Goal: Check status: Check status

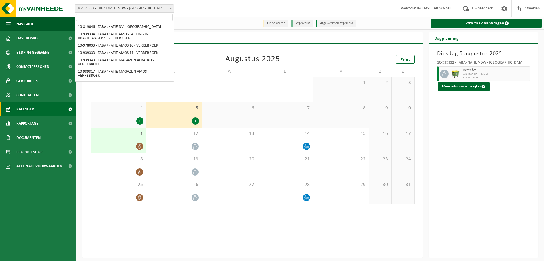
click at [143, 9] on span "10-939332 - TABAKNATIE VDW - [GEOGRAPHIC_DATA]" at bounding box center [124, 9] width 99 height 8
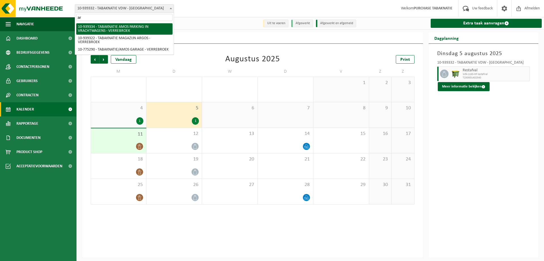
type input "arg"
select select "138349"
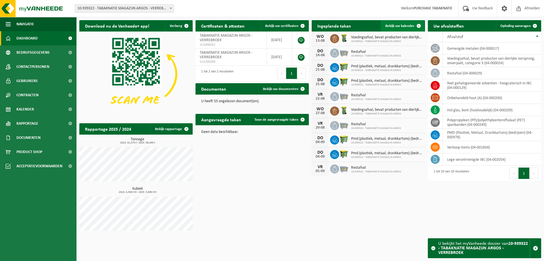
click at [398, 24] on span "Bekijk uw kalender" at bounding box center [400, 26] width 29 height 4
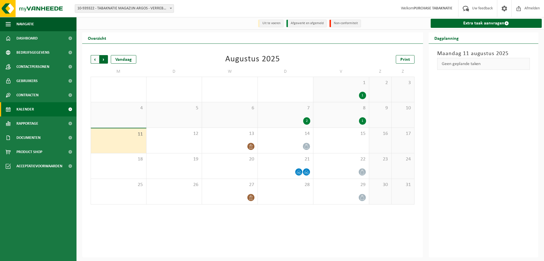
click at [96, 59] on span "Vorige" at bounding box center [95, 59] width 9 height 9
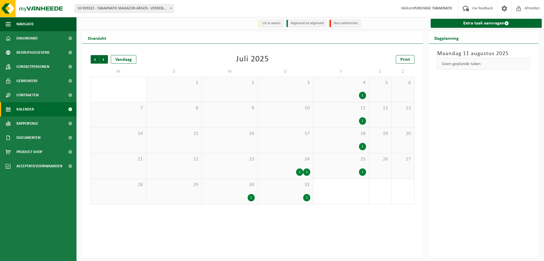
click at [285, 157] on span "24" at bounding box center [286, 159] width 50 height 6
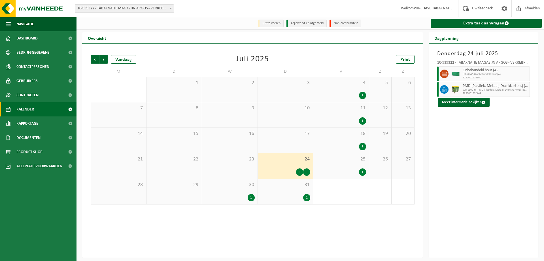
click at [348, 163] on div "25 1" at bounding box center [342, 165] width 56 height 25
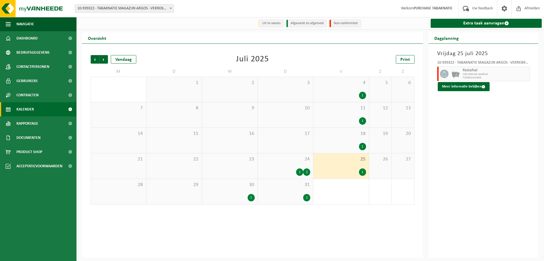
click at [278, 190] on div "31 1" at bounding box center [286, 191] width 56 height 25
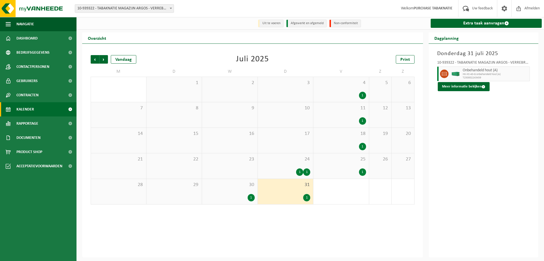
click at [219, 184] on span "30" at bounding box center [230, 184] width 50 height 6
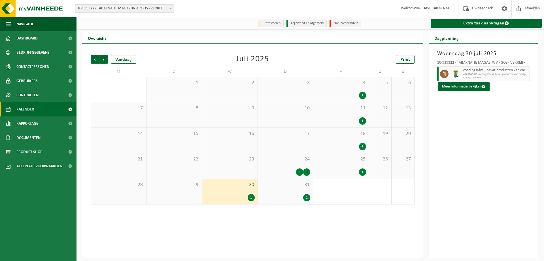
click at [287, 192] on div "31 1" at bounding box center [286, 191] width 56 height 25
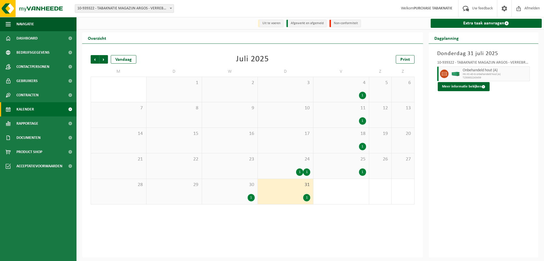
click at [464, 67] on div "Onbehandeld hout (A) HK-XC-40-G onbehandeld hout (A) T250002243459" at bounding box center [496, 73] width 69 height 15
click at [469, 71] on span "Onbehandeld hout (A)" at bounding box center [496, 70] width 66 height 5
click at [462, 87] on button "Meer informatie bekijken" at bounding box center [464, 86] width 52 height 9
